Goal: Use online tool/utility: Use online tool/utility

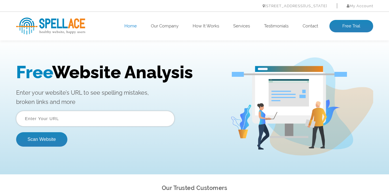
click at [65, 124] on input "text" at bounding box center [95, 119] width 158 height 16
click at [16, 132] on button "Scan Website" at bounding box center [41, 139] width 51 height 14
click at [74, 118] on input "text" at bounding box center [95, 119] width 158 height 16
click at [72, 119] on input "text" at bounding box center [95, 119] width 158 height 16
type input "newbernchess.club"
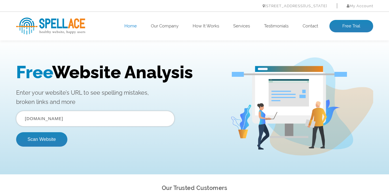
click at [16, 132] on button "Scan Website" at bounding box center [41, 139] width 51 height 14
